Goal: Transaction & Acquisition: Obtain resource

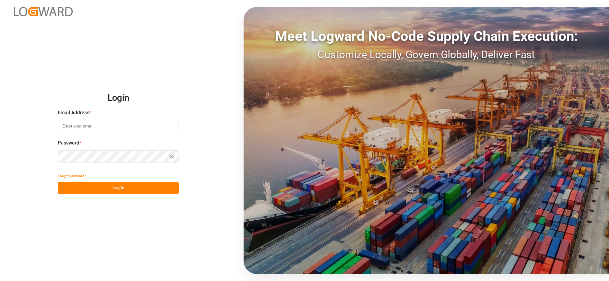
type input "[EMAIL_ADDRESS][DOMAIN_NAME]"
click at [152, 187] on button "Log In" at bounding box center [118, 188] width 121 height 12
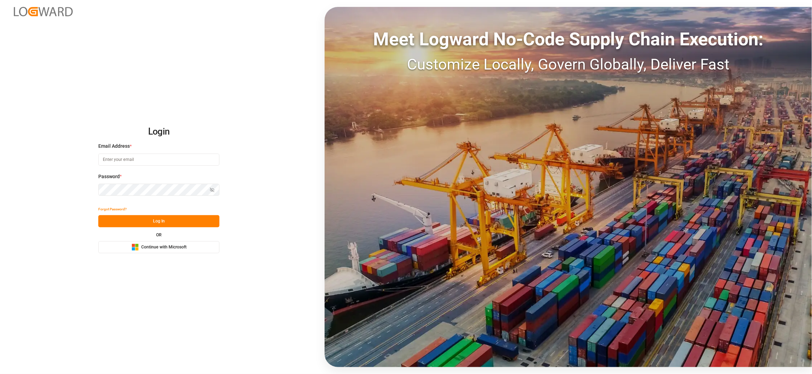
type input "[EMAIL_ADDRESS][DOMAIN_NAME]"
click at [155, 220] on button "Log In" at bounding box center [158, 221] width 121 height 12
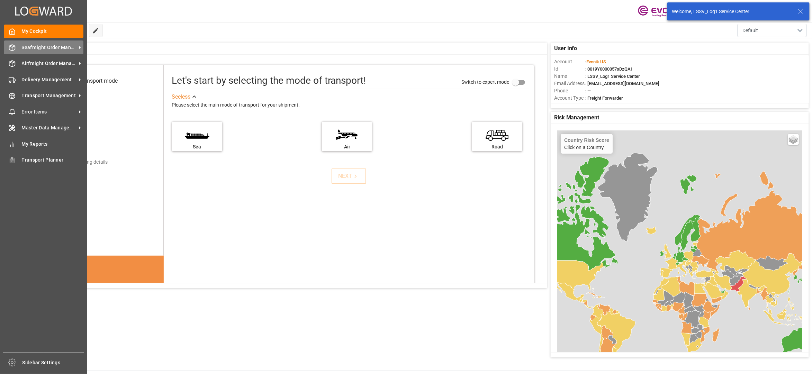
click at [41, 46] on span "Seafreight Order Management" at bounding box center [49, 47] width 55 height 7
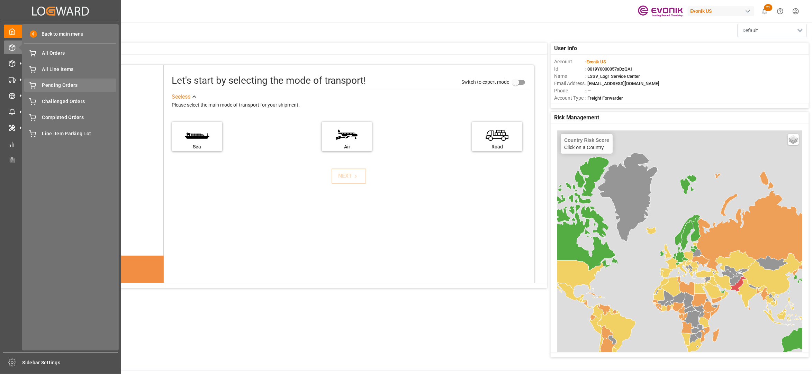
click at [53, 85] on span "Pending Orders" at bounding box center [79, 85] width 74 height 7
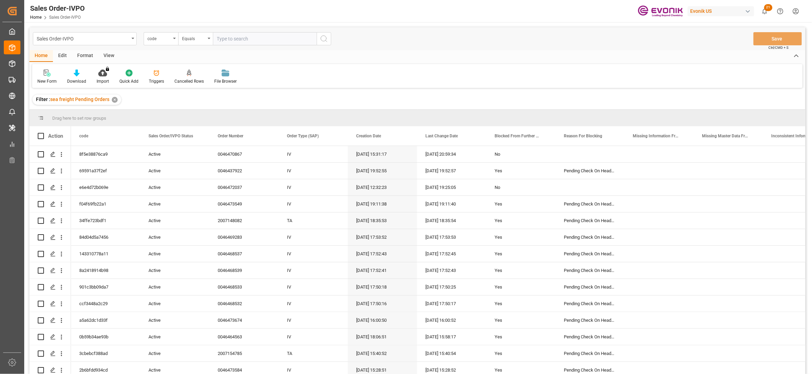
click at [112, 55] on div "View" at bounding box center [108, 56] width 21 height 12
click at [76, 78] on div "Standard Templates" at bounding box center [78, 81] width 35 height 6
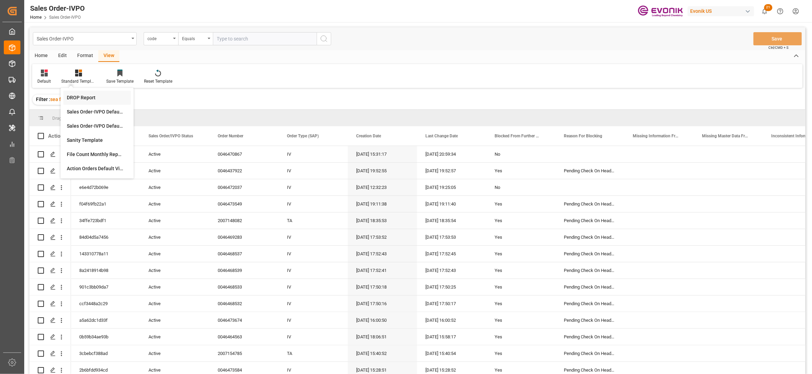
click at [89, 96] on div "DROP Report" at bounding box center [97, 97] width 61 height 7
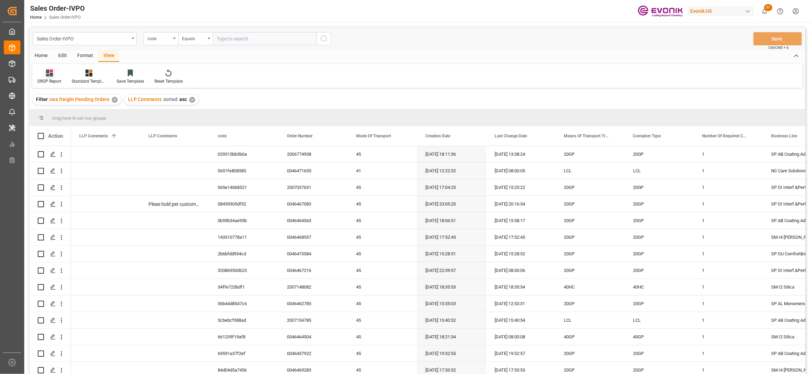
click at [49, 75] on icon at bounding box center [49, 73] width 7 height 7
click at [44, 56] on div "Home" at bounding box center [41, 56] width 24 height 12
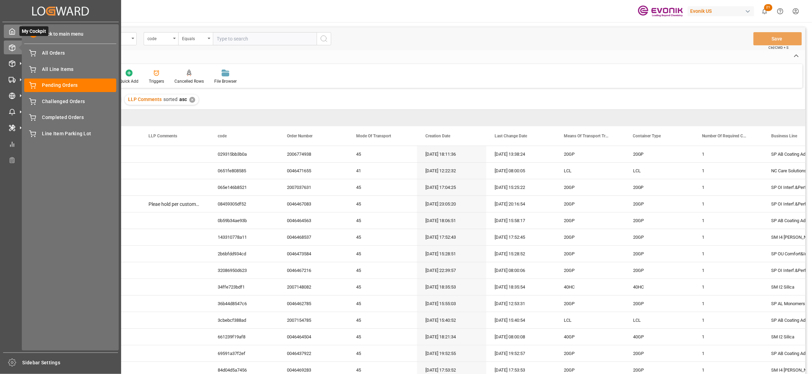
click at [15, 30] on icon at bounding box center [12, 31] width 7 height 7
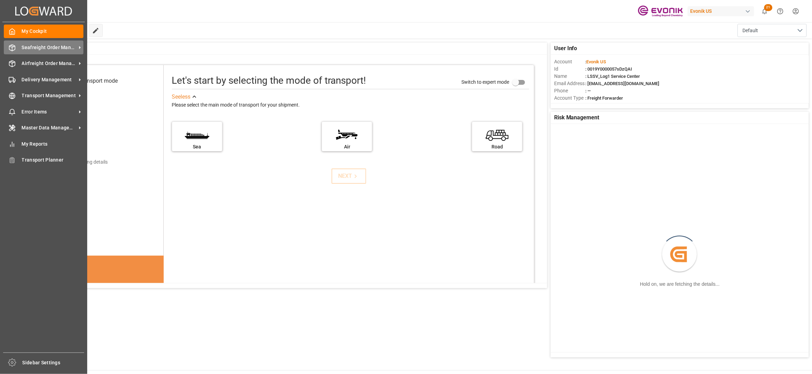
click at [34, 48] on span "Seafreight Order Management" at bounding box center [49, 47] width 55 height 7
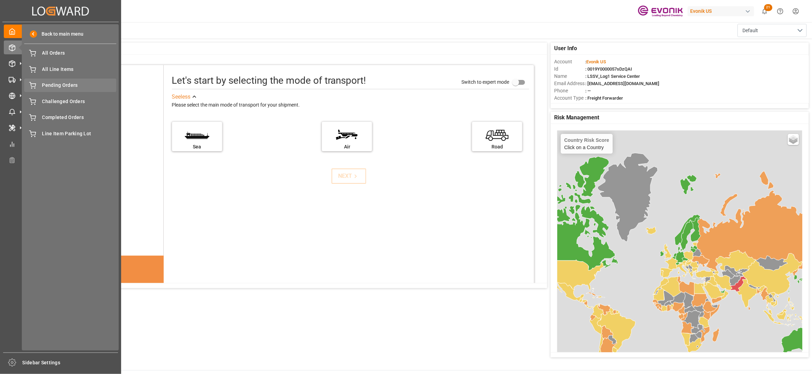
click at [47, 82] on span "Pending Orders" at bounding box center [79, 85] width 74 height 7
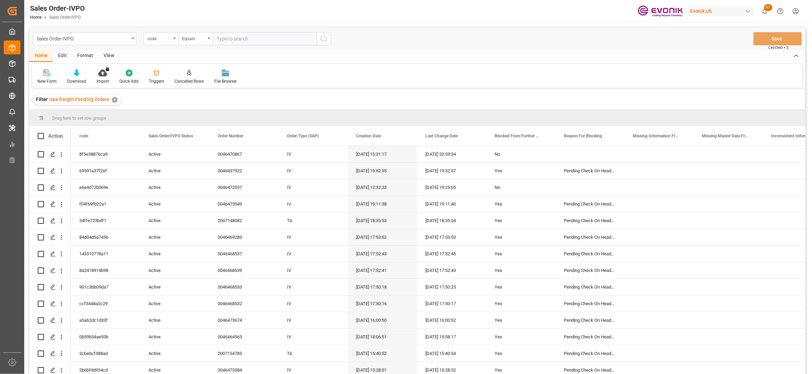
click at [104, 56] on div "View" at bounding box center [108, 56] width 21 height 12
click at [76, 72] on icon at bounding box center [78, 73] width 7 height 7
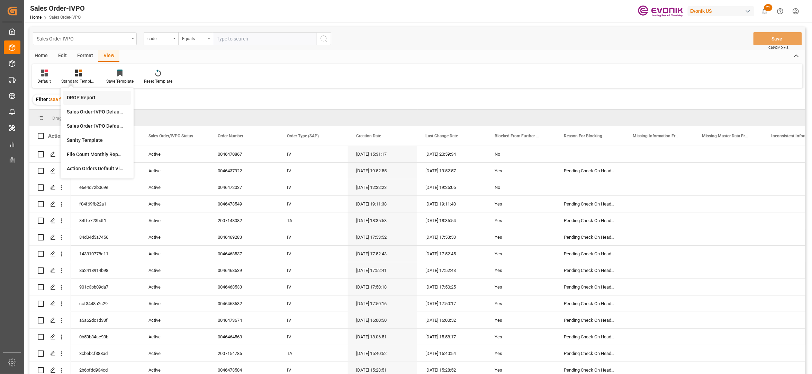
click at [87, 95] on div "DROP Report" at bounding box center [97, 97] width 61 height 7
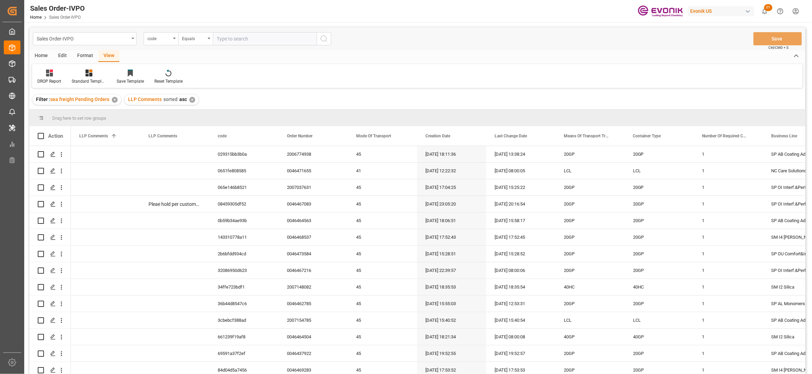
click at [45, 55] on div "Home" at bounding box center [41, 56] width 24 height 12
click at [79, 75] on div at bounding box center [76, 72] width 19 height 7
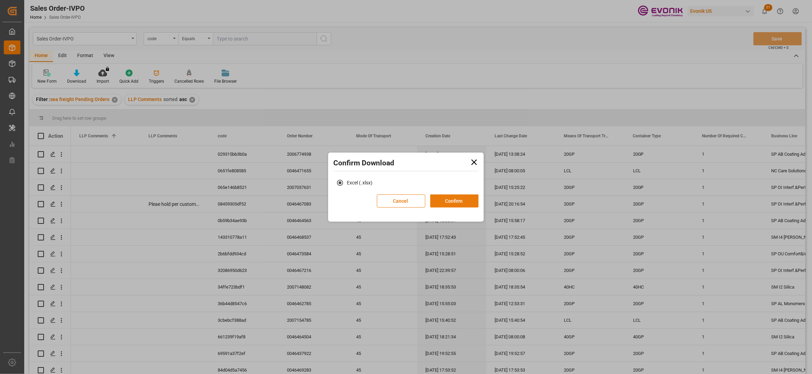
click at [453, 202] on button "Confirm" at bounding box center [454, 200] width 48 height 13
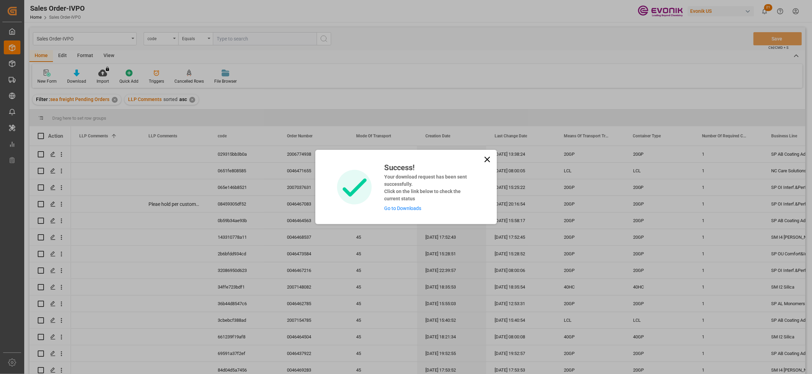
click at [400, 209] on link "Go to Downloads" at bounding box center [402, 209] width 37 height 6
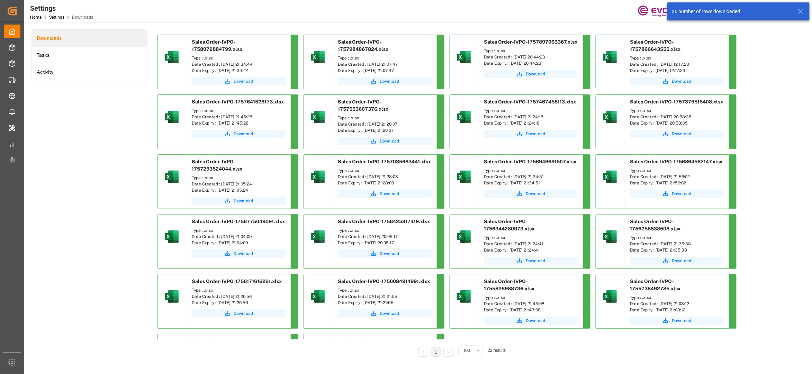
click at [238, 78] on span "Download" at bounding box center [243, 81] width 19 height 6
